Goal: Check status: Check status

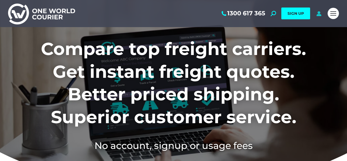
click at [319, 15] on icon at bounding box center [318, 13] width 7 height 5
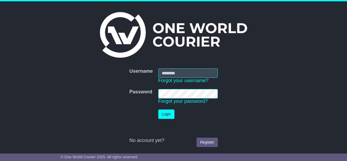
type input "**********"
click at [169, 113] on button "Login" at bounding box center [166, 114] width 16 height 9
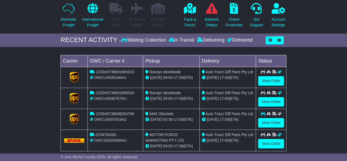
scroll to position [69, 0]
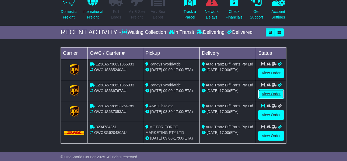
click at [273, 94] on link "View Order" at bounding box center [271, 94] width 26 height 9
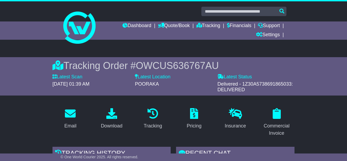
drag, startPoint x: 348, startPoint y: 27, endPoint x: 358, endPoint y: 20, distance: 12.0
click at [347, 20] on html "dee@autotranz.com.au Logout Dee Todd dee@autotranz.com.au 08 8349 8311 Change P…" at bounding box center [173, 80] width 347 height 161
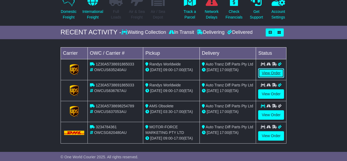
click at [272, 73] on link "View Order" at bounding box center [271, 73] width 26 height 9
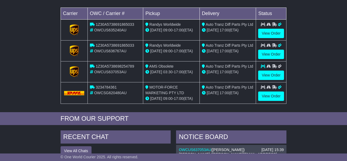
scroll to position [81, 0]
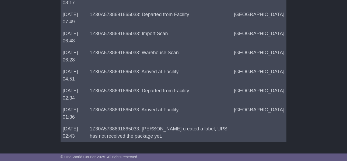
scroll to position [59, 0]
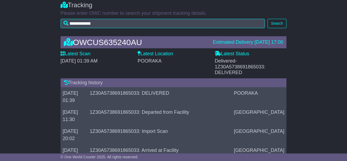
drag, startPoint x: 349, startPoint y: 34, endPoint x: 356, endPoint y: 14, distance: 21.0
click at [347, 14] on html "**********" at bounding box center [173, 21] width 347 height 161
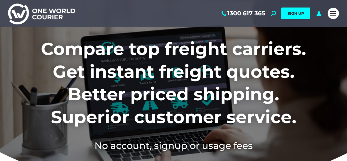
click at [320, 17] on div "1300 617 365 Search: *** SIGN UP Search: ***" at bounding box center [201, 13] width 247 height 27
click at [320, 16] on icon at bounding box center [318, 13] width 7 height 5
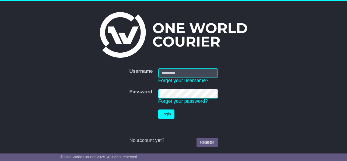
type input "**********"
click at [166, 115] on button "Login" at bounding box center [166, 114] width 16 height 9
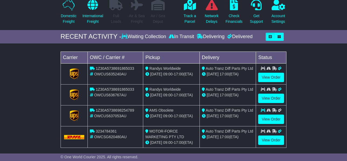
scroll to position [64, 0]
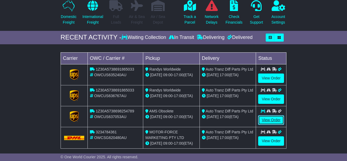
click at [272, 119] on link "View Order" at bounding box center [271, 120] width 26 height 9
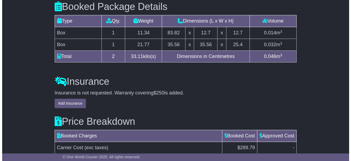
scroll to position [650, 0]
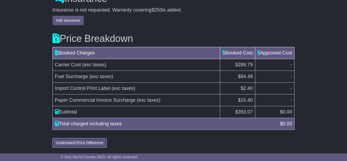
click at [82, 142] on button "Understand Price Difference" at bounding box center [79, 143] width 54 height 9
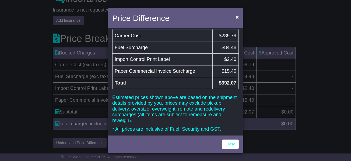
scroll to position [0, 0]
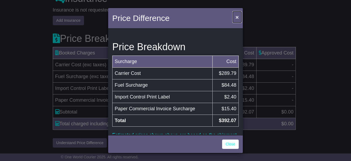
click at [236, 16] on span "×" at bounding box center [236, 17] width 3 height 6
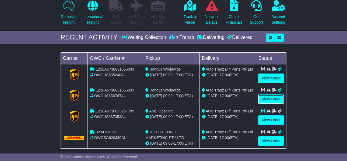
click at [266, 98] on link "View Order" at bounding box center [271, 99] width 26 height 9
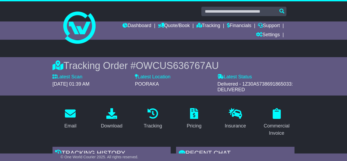
drag, startPoint x: 350, startPoint y: 32, endPoint x: 355, endPoint y: 13, distance: 19.7
click at [347, 13] on html "dee@autotranz.com.au Logout Dee Todd dee@autotranz.com.au 08 8349 8311 Change P…" at bounding box center [173, 80] width 347 height 161
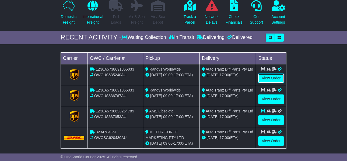
click at [265, 79] on link "View Order" at bounding box center [271, 78] width 26 height 9
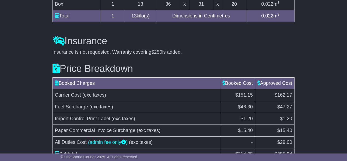
scroll to position [587, 0]
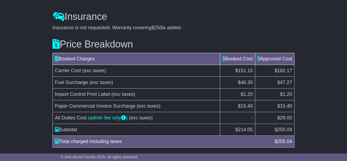
drag, startPoint x: 348, startPoint y: 26, endPoint x: 354, endPoint y: 142, distance: 116.4
